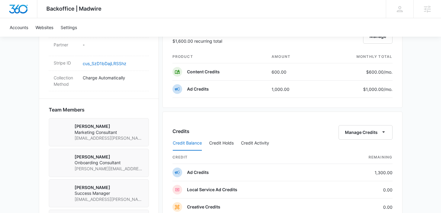
scroll to position [373, 0]
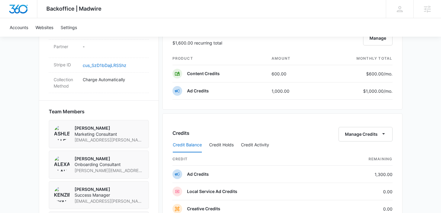
click at [424, 87] on div "Backoffice | Madwire Apps Settings Kenzie Ryan kenzie.ryan@madwire.com My Profi…" at bounding box center [220, 91] width 441 height 928
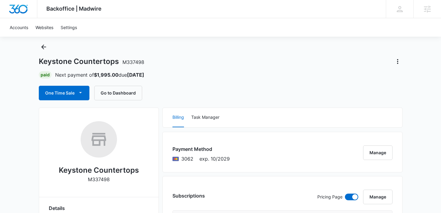
scroll to position [0, 0]
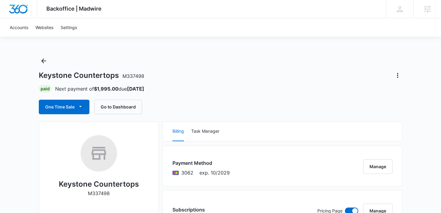
click at [132, 78] on span "M337498" at bounding box center [134, 76] width 22 height 6
drag, startPoint x: 144, startPoint y: 76, endPoint x: 121, endPoint y: 76, distance: 23.7
click at [121, 76] on div "Keystone Countertops M337498" at bounding box center [221, 76] width 364 height 10
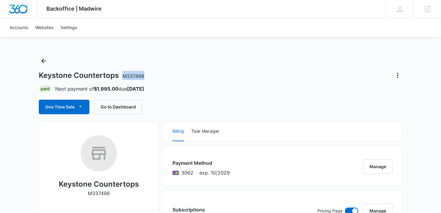
copy span "M337498"
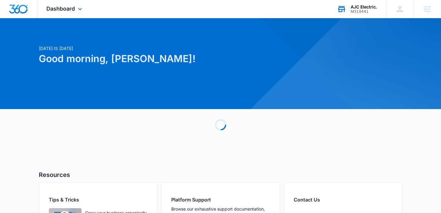
click at [361, 13] on div "M319441" at bounding box center [364, 11] width 26 height 4
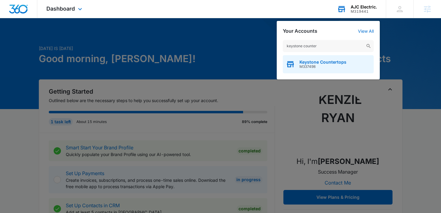
type input "keystone counter"
click at [331, 58] on div "Keystone Countertops M337498" at bounding box center [328, 64] width 91 height 18
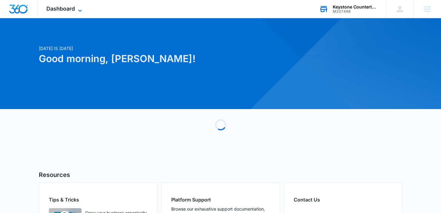
click at [62, 6] on span "Dashboard" at bounding box center [60, 8] width 29 height 6
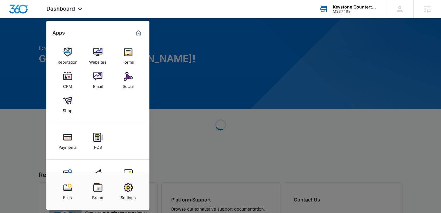
click at [31, 71] on div at bounding box center [220, 106] width 441 height 213
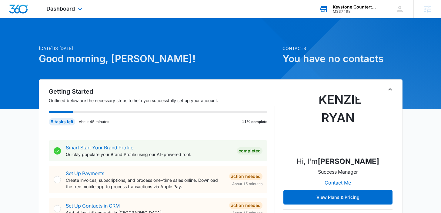
click at [57, 14] on div "Dashboard Apps Reputation Websites Forms CRM Email Social Shop Payments POS Con…" at bounding box center [65, 9] width 56 height 18
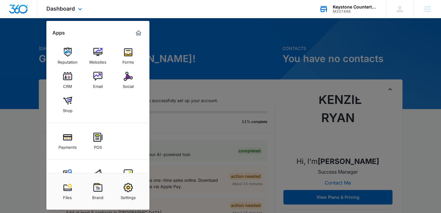
scroll to position [23, 0]
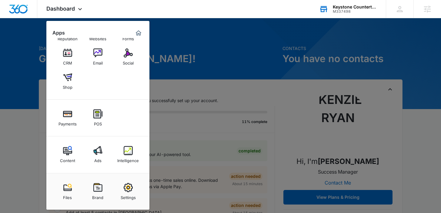
click at [103, 188] on link "Brand" at bounding box center [97, 191] width 23 height 23
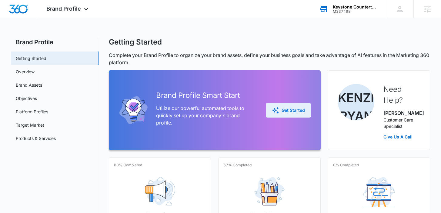
click at [288, 110] on div "Get Started" at bounding box center [288, 110] width 33 height 7
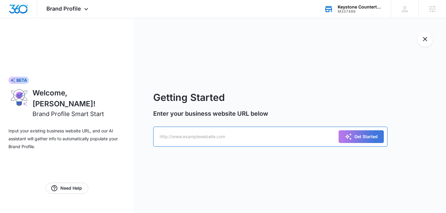
click at [204, 137] on input "text" at bounding box center [270, 137] width 234 height 20
paste input "https://keystonecountertops.design/"
type input "https://keystonecountertops.design/"
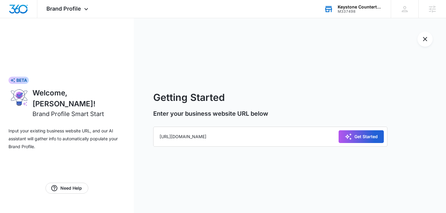
click at [369, 135] on div "Get Started" at bounding box center [361, 136] width 33 height 7
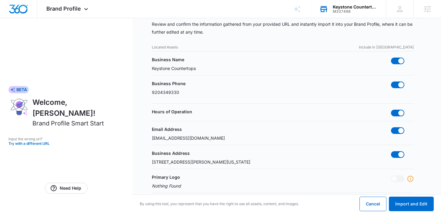
scroll to position [137, 0]
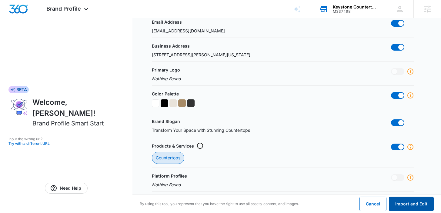
click at [422, 202] on button "Import and Edit" at bounding box center [411, 204] width 45 height 15
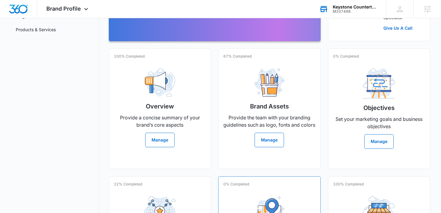
scroll to position [101, 0]
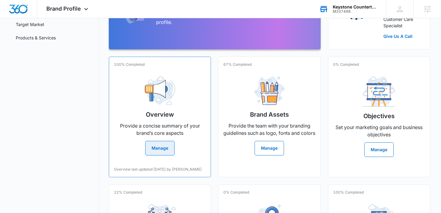
click at [174, 119] on h2 "Overview" at bounding box center [160, 114] width 28 height 9
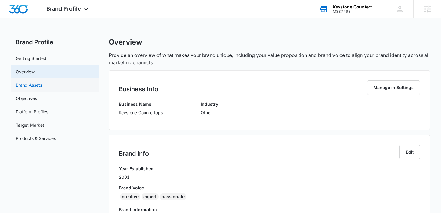
click at [42, 85] on link "Brand Assets" at bounding box center [29, 85] width 26 height 6
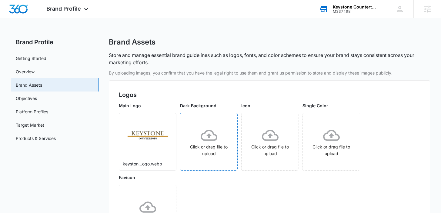
scroll to position [168, 0]
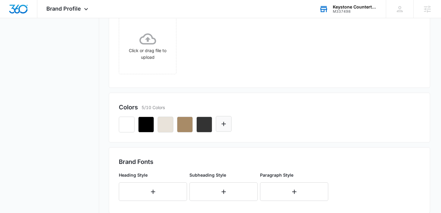
click at [220, 124] on icon "Edit Color" at bounding box center [223, 123] width 7 height 7
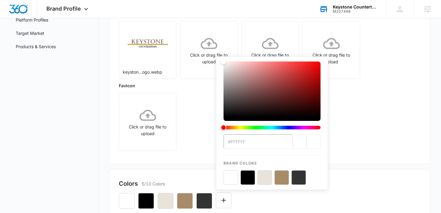
scroll to position [94, 0]
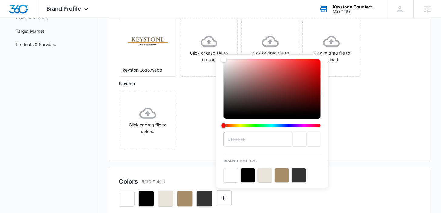
click at [248, 135] on input "#FFFFFF" at bounding box center [258, 139] width 69 height 15
click at [242, 138] on input "#FFFFFF" at bounding box center [258, 139] width 69 height 15
paste input "cb942a"
type input "#cb942a"
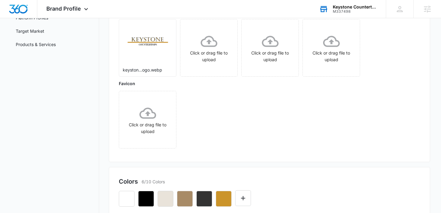
click at [356, 166] on div "By uploading images, you confirm that you have the legal right to use them and …" at bounding box center [269, 213] width 321 height 475
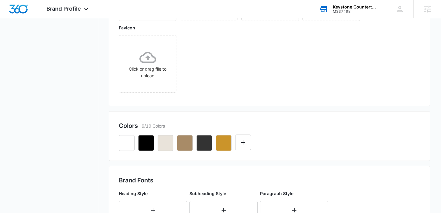
scroll to position [174, 0]
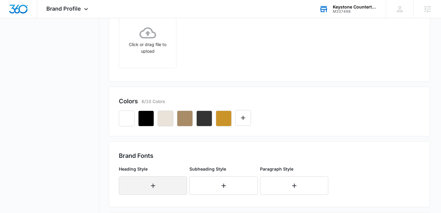
click at [145, 187] on button "button" at bounding box center [153, 186] width 68 height 19
click at [145, 187] on div "Select..." at bounding box center [153, 184] width 68 height 15
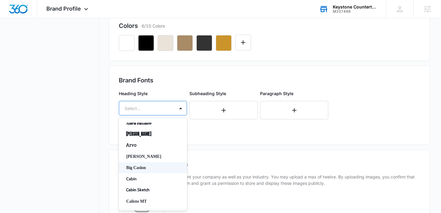
scroll to position [6, 0]
click at [143, 201] on p "Calisto MT" at bounding box center [152, 202] width 52 height 6
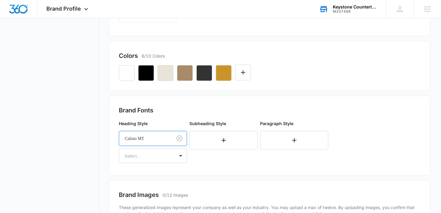
scroll to position [244, 0]
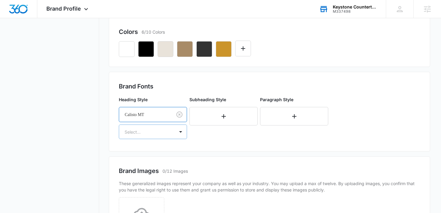
click at [174, 134] on div "Select..." at bounding box center [147, 132] width 56 height 14
click at [150, 162] on p "Bold" at bounding box center [152, 164] width 52 height 6
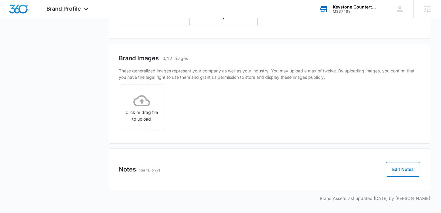
scroll to position [0, 0]
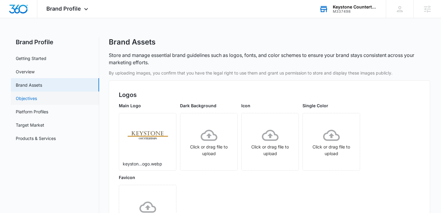
click at [37, 102] on link "Objectives" at bounding box center [26, 98] width 21 height 6
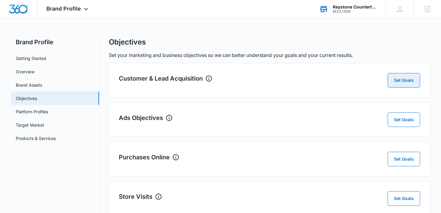
click at [404, 79] on button "Set Goals" at bounding box center [404, 80] width 32 height 15
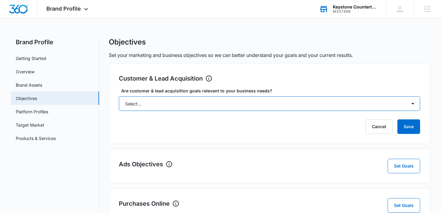
click at [166, 105] on select "Select... Yes No Yes, but don't currently have the data" at bounding box center [269, 103] width 301 height 15
select select "yes"
click at [119, 96] on select "Select... Yes No Yes, but don't currently have the data" at bounding box center [269, 103] width 301 height 15
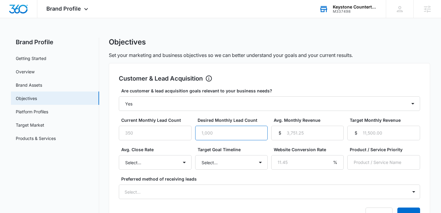
click at [214, 134] on input "Desired Monthly Lead Count" at bounding box center [231, 133] width 72 height 15
type input "12"
click at [356, 135] on div "$" at bounding box center [356, 133] width 10 height 15
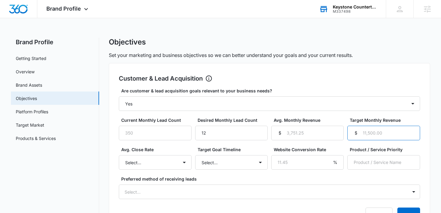
click at [376, 134] on input "Target Monthly Revenue" at bounding box center [384, 133] width 72 height 15
type input "40"
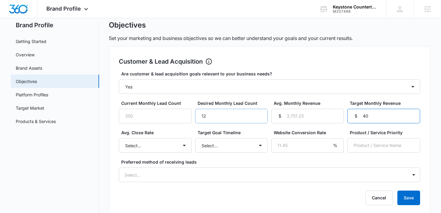
scroll to position [19, 0]
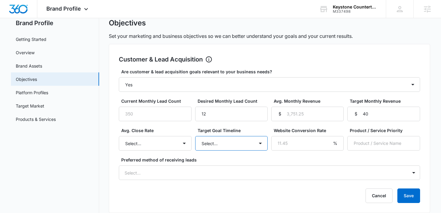
click at [224, 140] on select "Select... 3 months 6 months 1 year 2+ years" at bounding box center [231, 143] width 72 height 15
select select "1 year"
click at [195, 136] on select "Select... 3 months 6 months 1 year 2+ years" at bounding box center [231, 143] width 72 height 15
click at [239, 154] on div "Are customer & lead acquisition goals relevant to your business needs? Select..…" at bounding box center [269, 125] width 301 height 112
click at [277, 157] on label "Preferred method of receiving leads" at bounding box center [271, 160] width 301 height 6
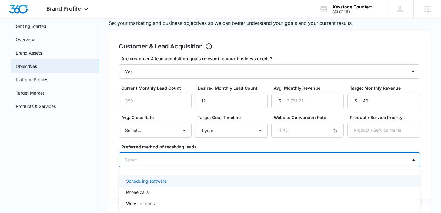
click at [266, 164] on div "Scheduling software, 1 of 4. 4 results available. Use Up and Down to choose opt…" at bounding box center [269, 160] width 301 height 15
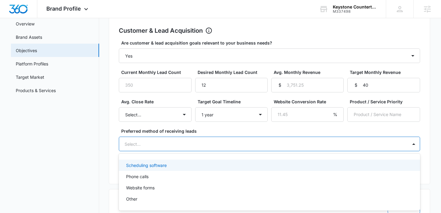
click at [251, 132] on label "Preferred method of receiving leads" at bounding box center [271, 131] width 301 height 6
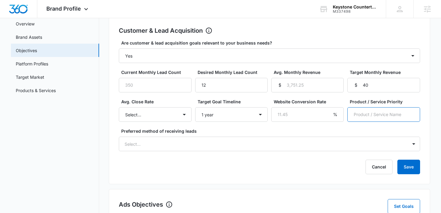
click at [376, 117] on input "Product / Service Priority" at bounding box center [384, 114] width 72 height 15
type input "Solid Surface Countertop Installation"
click at [416, 167] on button "Save" at bounding box center [409, 167] width 23 height 15
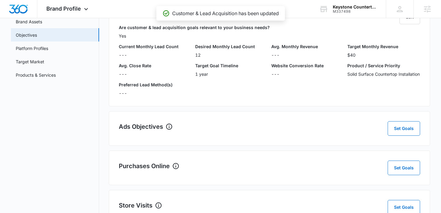
scroll to position [66, 0]
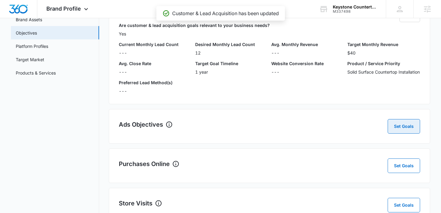
click at [391, 134] on button "Set Goals" at bounding box center [404, 126] width 32 height 15
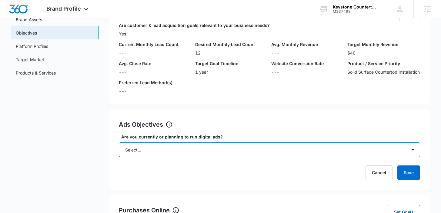
click at [250, 154] on select "Select... Yes No Yes, but don't currently have the data" at bounding box center [269, 150] width 301 height 15
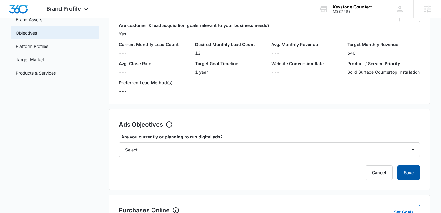
click at [404, 179] on button "Save" at bounding box center [409, 173] width 23 height 15
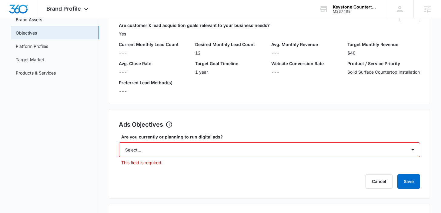
click at [380, 157] on select "Select... Yes No Yes, but don't currently have the data" at bounding box center [269, 150] width 301 height 15
click at [119, 149] on select "Select... Yes No Yes, but don't currently have the data" at bounding box center [269, 150] width 301 height 15
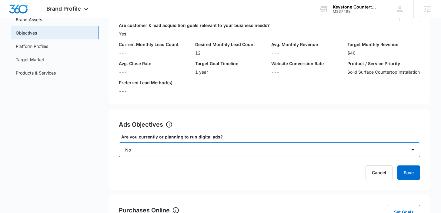
click at [390, 155] on select "Select... Yes No Yes, but don't currently have the data" at bounding box center [269, 150] width 301 height 15
click at [119, 149] on select "Select... Yes No Yes, but don't currently have the data" at bounding box center [269, 150] width 301 height 15
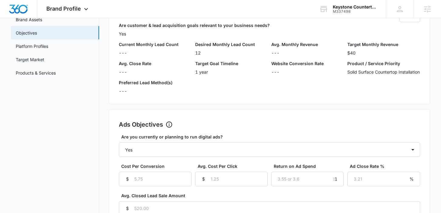
click at [409, 180] on div "%" at bounding box center [412, 179] width 10 height 15
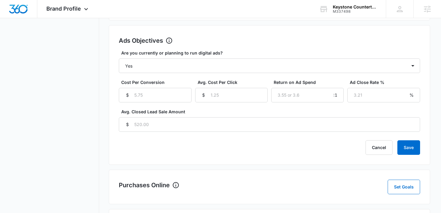
scroll to position [151, 0]
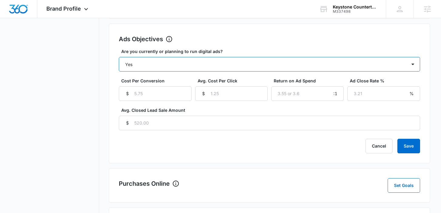
click at [328, 67] on select "Select... Yes No Yes, but don't currently have the data" at bounding box center [269, 64] width 301 height 15
select select "yes, but later"
click at [119, 63] on select "Select... Yes No Yes, but don't currently have the data" at bounding box center [269, 64] width 301 height 15
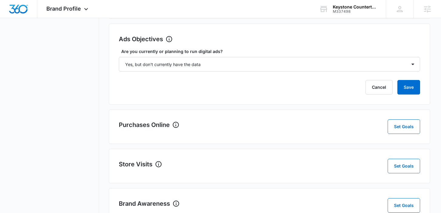
click at [413, 152] on div "Customer & Lead Acquisition Edit Are customer & lead acquisition goals relevant…" at bounding box center [269, 96] width 321 height 369
click at [412, 94] on button "Save" at bounding box center [409, 87] width 23 height 15
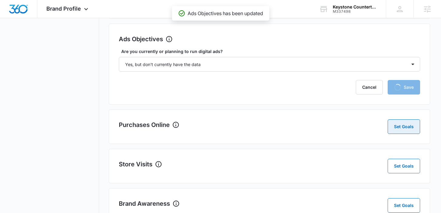
click at [395, 133] on button "Set Goals" at bounding box center [404, 127] width 32 height 15
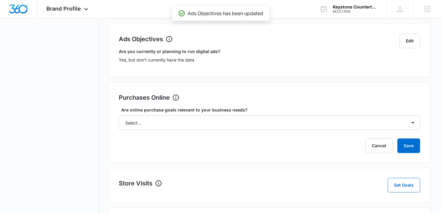
click at [358, 153] on div "Cancel Save" at bounding box center [269, 146] width 301 height 15
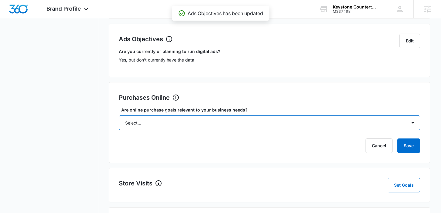
click at [355, 127] on select "Select... Yes No Yes, but don't currently have the data" at bounding box center [269, 123] width 301 height 15
select select "no"
click at [119, 122] on select "Select... Yes No Yes, but don't currently have the data" at bounding box center [269, 123] width 301 height 15
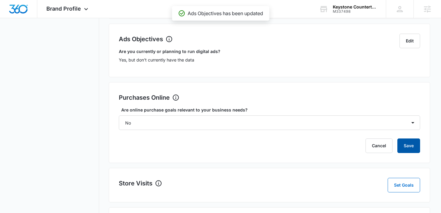
click at [412, 153] on button "Save" at bounding box center [409, 146] width 23 height 15
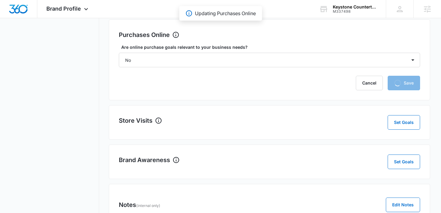
scroll to position [256, 0]
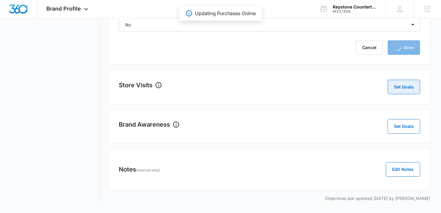
click at [399, 84] on button "Set Goals" at bounding box center [404, 87] width 32 height 15
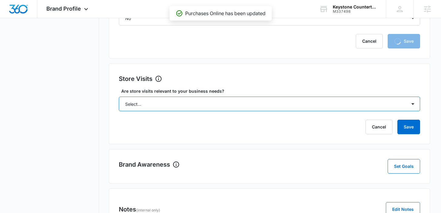
click at [311, 109] on select "Select... Yes No Yes, but don't currently have the data" at bounding box center [269, 104] width 301 height 15
click at [119, 103] on select "Select... Yes No Yes, but don't currently have the data" at bounding box center [269, 104] width 301 height 15
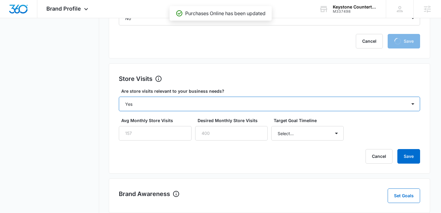
click at [309, 111] on select "Select... Yes No Yes, but don't currently have the data" at bounding box center [269, 104] width 301 height 15
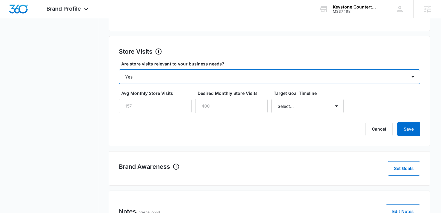
click at [298, 84] on select "Select... Yes No Yes, but don't currently have the data" at bounding box center [269, 76] width 301 height 15
click at [272, 84] on select "Select... Yes No Yes, but don't currently have the data" at bounding box center [269, 76] width 301 height 15
select select "yes, but later"
click at [119, 76] on select "Select... Yes No Yes, but don't currently have the data" at bounding box center [269, 76] width 301 height 15
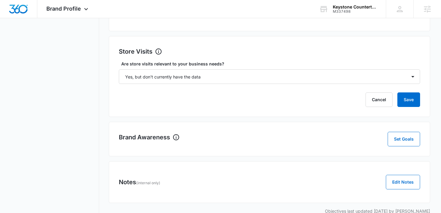
click at [409, 131] on div "Brand Awareness Set Goals" at bounding box center [269, 139] width 321 height 35
click at [408, 107] on button "Save" at bounding box center [409, 100] width 23 height 15
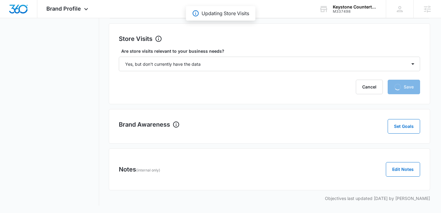
scroll to position [275, 0]
click at [405, 129] on button "Set Goals" at bounding box center [404, 126] width 32 height 15
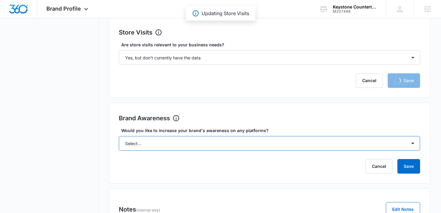
click at [266, 150] on select "Select... Yes No" at bounding box center [269, 143] width 301 height 15
select select "yes"
click at [119, 143] on select "Select... Yes No" at bounding box center [269, 143] width 301 height 15
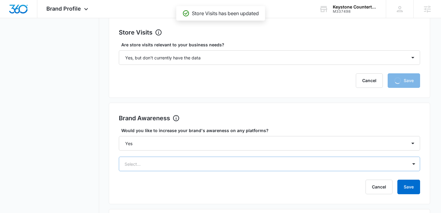
click at [383, 171] on div "Select..." at bounding box center [269, 164] width 301 height 15
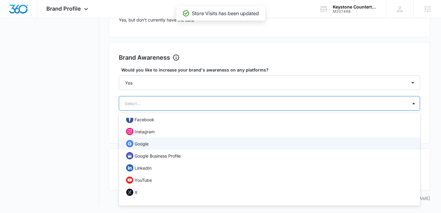
scroll to position [0, 0]
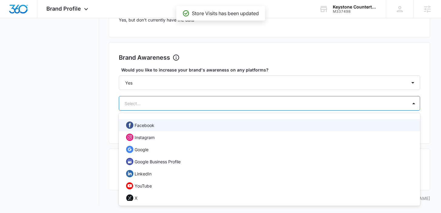
click at [252, 130] on div "Facebook" at bounding box center [269, 125] width 301 height 12
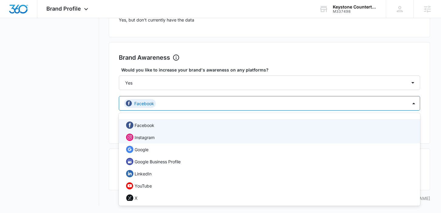
click at [251, 135] on div "Instagram" at bounding box center [268, 137] width 285 height 7
click at [249, 143] on div "Instagram" at bounding box center [269, 137] width 301 height 12
click at [247, 143] on div "Instagram" at bounding box center [269, 137] width 301 height 12
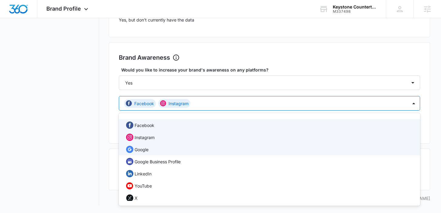
click at [242, 152] on div "Google" at bounding box center [268, 149] width 285 height 7
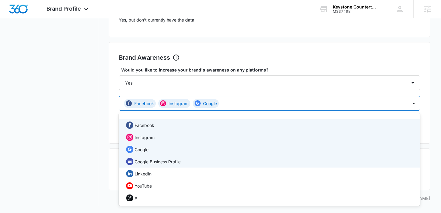
click at [240, 161] on div "Google Business Profile" at bounding box center [268, 161] width 285 height 7
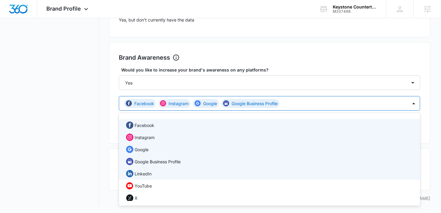
click at [235, 177] on div "LinkedIn" at bounding box center [268, 173] width 285 height 7
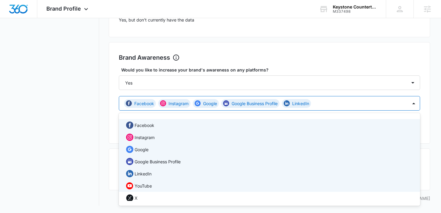
click at [234, 186] on div "YouTube" at bounding box center [268, 185] width 285 height 7
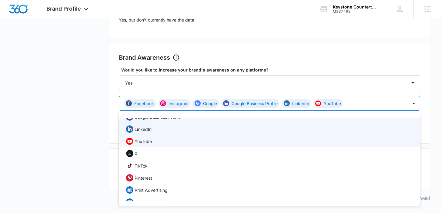
scroll to position [65, 0]
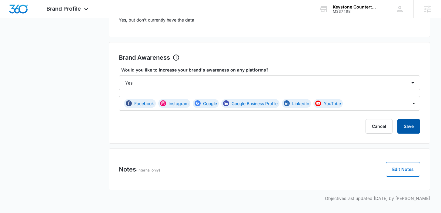
click at [411, 128] on button "Save" at bounding box center [409, 126] width 23 height 15
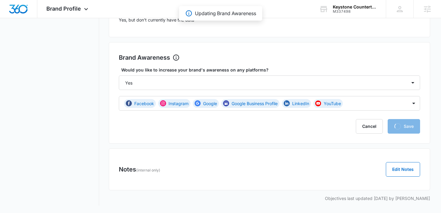
scroll to position [0, 0]
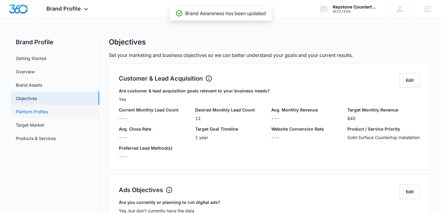
click at [47, 113] on link "Platform Profiles" at bounding box center [32, 112] width 32 height 6
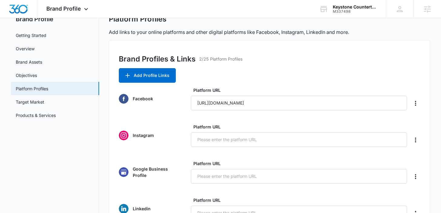
scroll to position [34, 0]
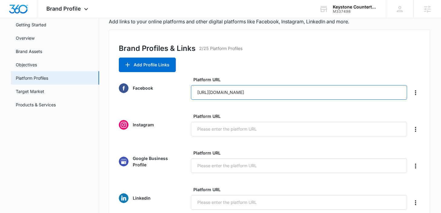
click at [244, 95] on input "https://www.facebook.com/share/1EteadWNjK/?mibextid=wwXlfr" at bounding box center [299, 92] width 216 height 15
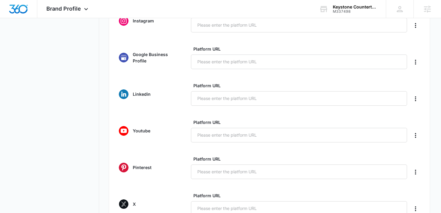
scroll to position [54, 0]
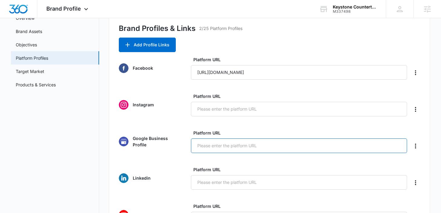
click at [203, 144] on input "Platform URL" at bounding box center [299, 146] width 216 height 15
paste input "https://www.google.com/maps/place/Keystone+Countertops/data=!4m2!3m1!1s0x0:0x89…"
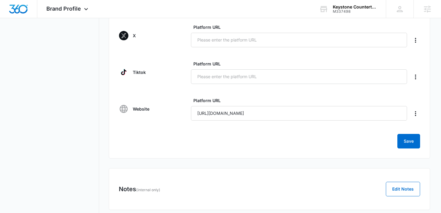
scroll to position [326, 0]
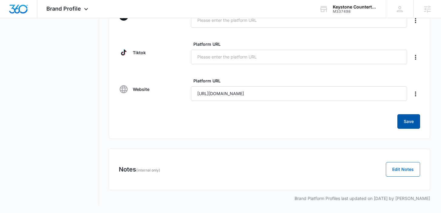
type input "https://www.google.com/maps/place/Keystone+Countertops/data=!4m2!3m1!1s0x0:0x89…"
click at [409, 118] on button "Save" at bounding box center [409, 121] width 23 height 15
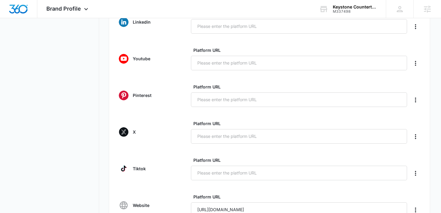
scroll to position [0, 0]
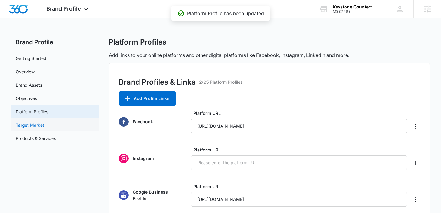
click at [44, 122] on link "Target Market" at bounding box center [30, 125] width 29 height 6
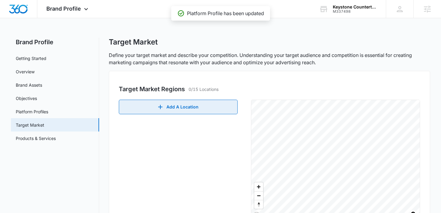
click at [163, 111] on button "Add A Location" at bounding box center [178, 107] width 119 height 15
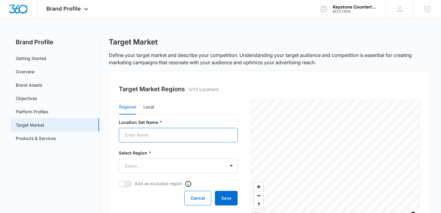
click at [158, 131] on input "Location Set Name *" at bounding box center [178, 135] width 119 height 15
click at [152, 108] on button "Local" at bounding box center [148, 107] width 11 height 15
click at [151, 131] on input "Location Set Name *" at bounding box center [178, 135] width 119 height 15
type input "Green Bay"
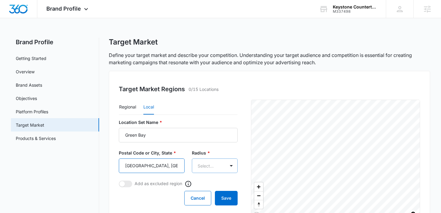
type input "Green Bay, WI"
click at [214, 169] on body "Brand Profile Apps Reputation Websites Forms CRM Email Social Shop Payments POS…" at bounding box center [223, 209] width 446 height 419
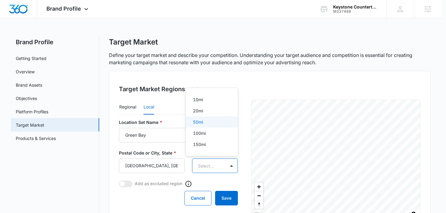
click at [214, 123] on div "50mi" at bounding box center [211, 122] width 36 height 6
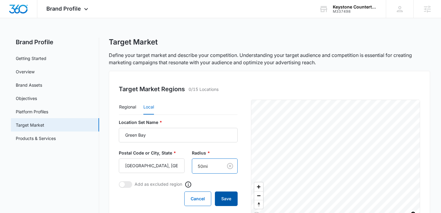
click at [226, 196] on button "Save" at bounding box center [226, 199] width 23 height 15
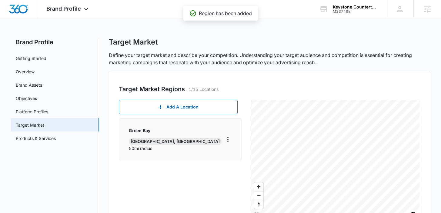
scroll to position [3, 0]
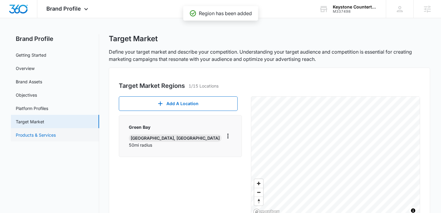
click at [56, 133] on link "Products & Services" at bounding box center [36, 135] width 40 height 6
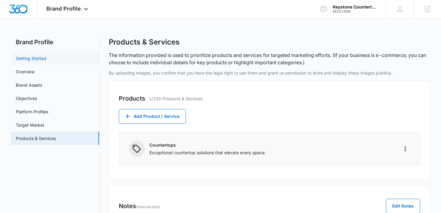
click at [46, 55] on link "Getting Started" at bounding box center [31, 58] width 31 height 6
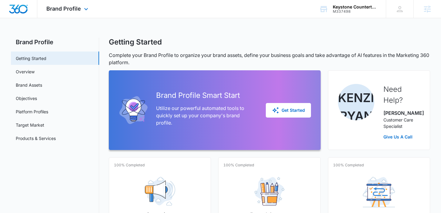
click at [79, 12] on div "Brand Profile Apps Reputation Websites Forms CRM Email Social Shop Payments POS…" at bounding box center [68, 9] width 62 height 18
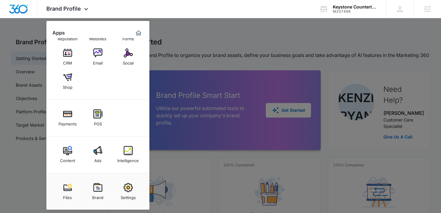
click at [259, 36] on div at bounding box center [220, 106] width 441 height 213
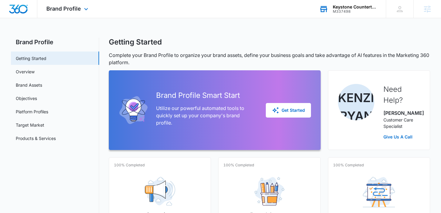
click at [357, 8] on div "Keystone Countertops" at bounding box center [355, 7] width 44 height 5
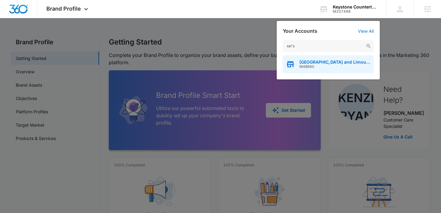
type input "sal's"
click at [322, 65] on span "M48640" at bounding box center [335, 67] width 71 height 4
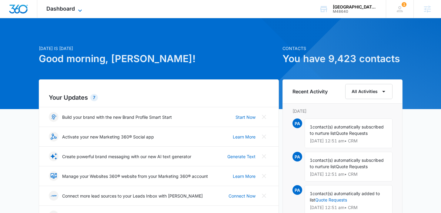
click at [66, 9] on span "Dashboard" at bounding box center [60, 8] width 29 height 6
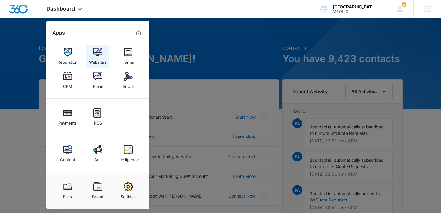
click at [106, 56] on link "Websites" at bounding box center [97, 56] width 23 height 23
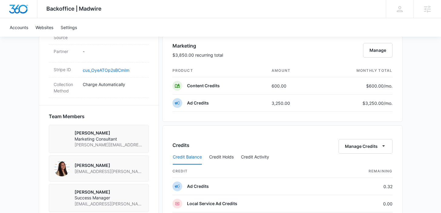
scroll to position [359, 0]
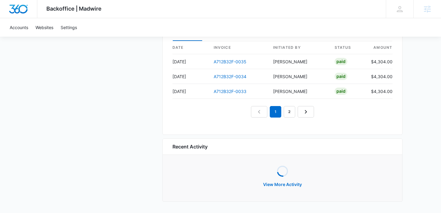
scroll to position [652, 0]
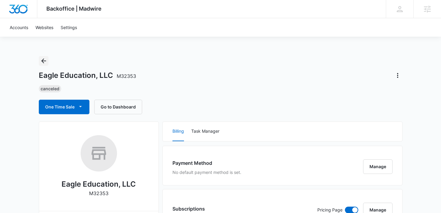
click at [43, 63] on icon "Back" at bounding box center [43, 60] width 7 height 7
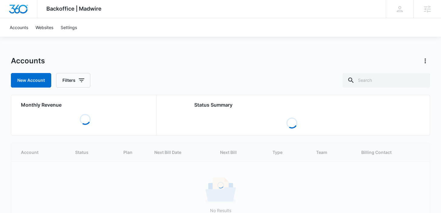
click at [174, 52] on div "Backoffice | Madwire Apps Settings Kenzie Ryan kenzie.ryan@madwire.com My Profi…" at bounding box center [220, 128] width 441 height 256
